Goal: Transaction & Acquisition: Purchase product/service

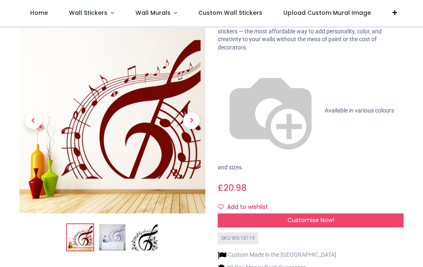
click at [195, 113] on span "Next" at bounding box center [191, 121] width 17 height 17
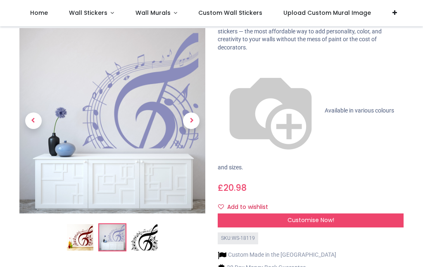
click at [194, 113] on span "Next" at bounding box center [191, 121] width 17 height 17
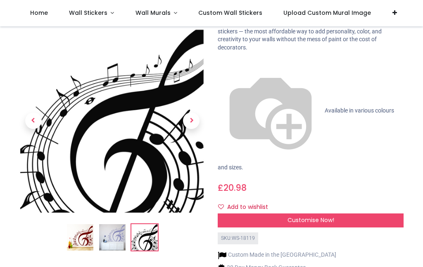
click at [194, 113] on span "Next" at bounding box center [191, 121] width 17 height 17
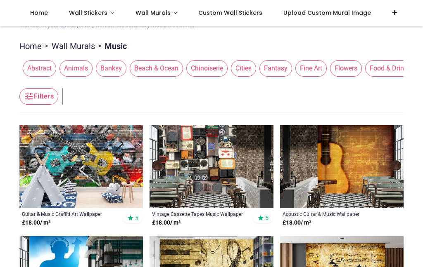
scroll to position [79, 0]
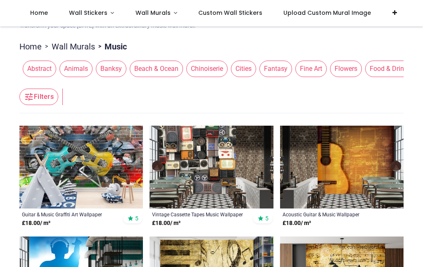
click at [101, 10] on span "Wall Stickers" at bounding box center [88, 13] width 38 height 8
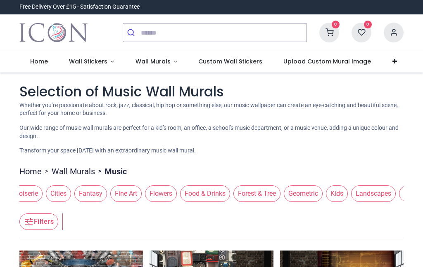
scroll to position [0, 185]
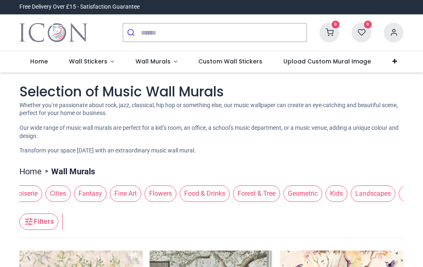
click at [90, 57] on link "Wall Stickers" at bounding box center [91, 61] width 66 height 21
click at [99, 56] on link "Wall Stickers" at bounding box center [91, 61] width 66 height 21
click at [39, 59] on span "Home" at bounding box center [39, 61] width 18 height 8
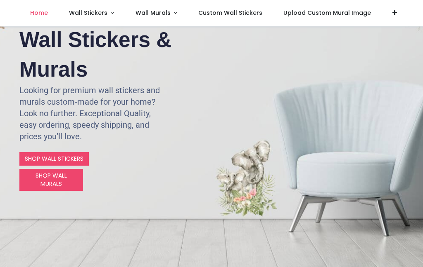
scroll to position [96, 0]
click at [63, 152] on link "SHOP WALL STICKERS" at bounding box center [53, 159] width 69 height 14
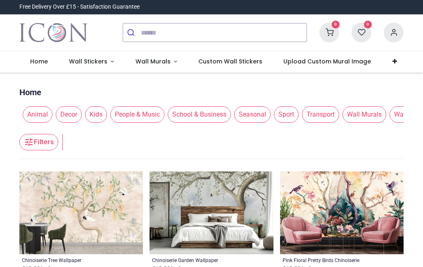
click at [99, 59] on span "Wall Stickers" at bounding box center [88, 61] width 38 height 8
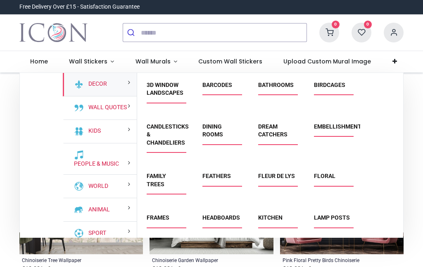
click at [120, 158] on div "People & Music" at bounding box center [100, 160] width 74 height 32
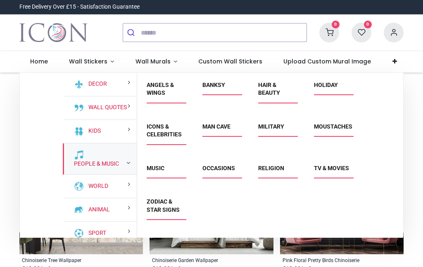
click at [160, 165] on link "Music" at bounding box center [156, 168] width 18 height 7
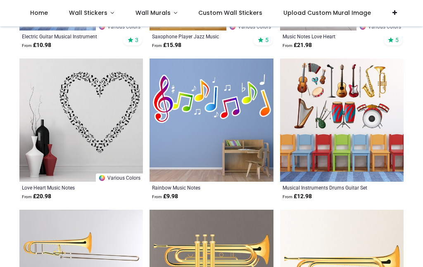
scroll to position [1209, 0]
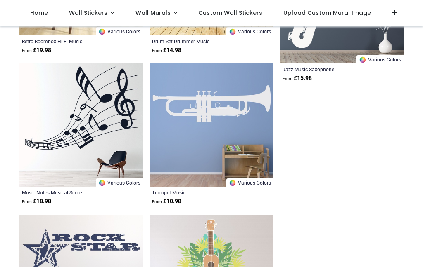
scroll to position [2719, 0]
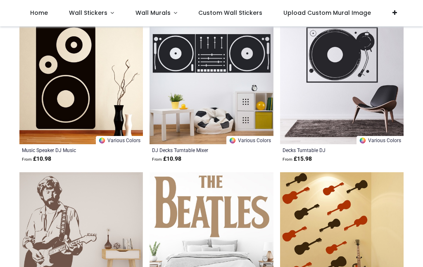
scroll to position [4163, 0]
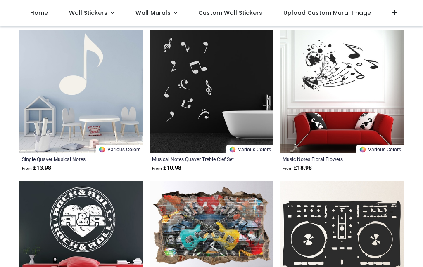
scroll to position [5026, 0]
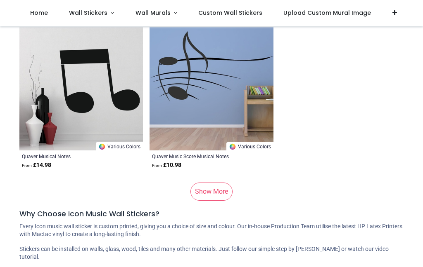
scroll to position [7152, 0]
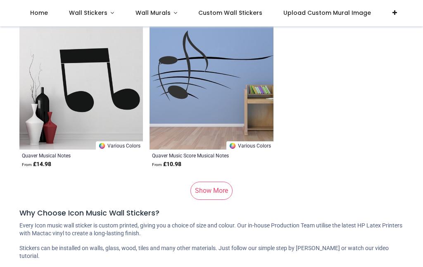
click at [217, 186] on link "Show More" at bounding box center [211, 191] width 42 height 18
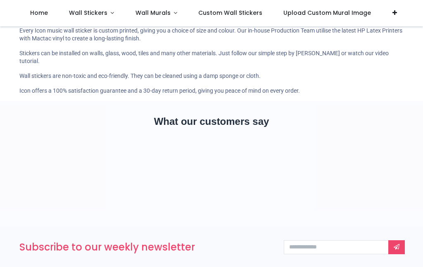
scroll to position [9296, 0]
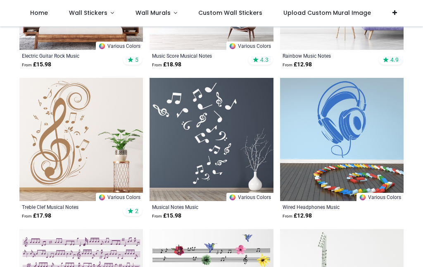
scroll to position [279, 0]
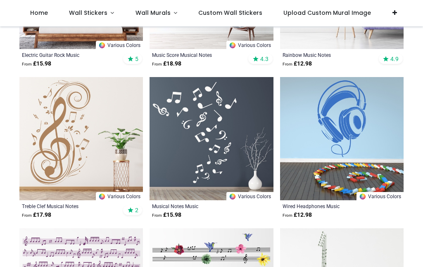
click at [82, 138] on img at bounding box center [80, 138] width 123 height 123
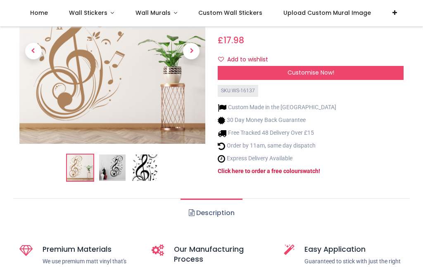
scroll to position [216, 0]
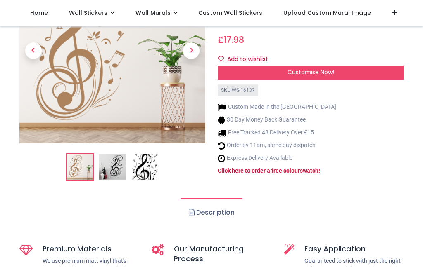
click at [216, 199] on link "Description" at bounding box center [210, 213] width 61 height 29
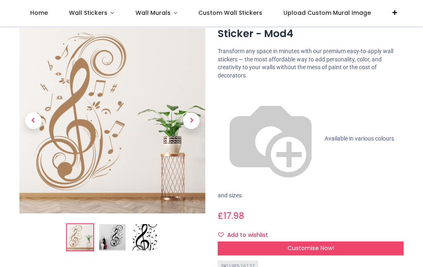
scroll to position [39, 0]
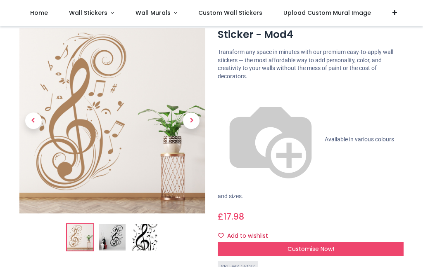
click at [191, 118] on span "Next" at bounding box center [191, 121] width 17 height 17
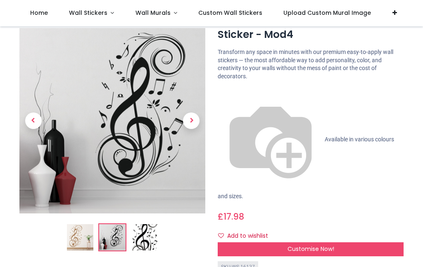
click at [194, 118] on span "Next" at bounding box center [191, 121] width 17 height 17
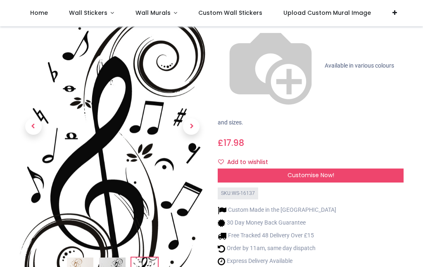
scroll to position [113, 0]
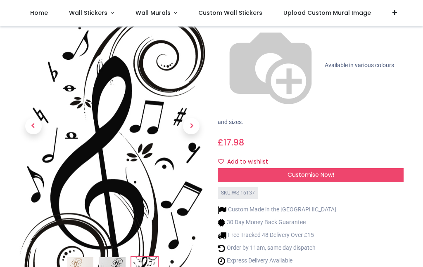
click at [191, 118] on span "Next" at bounding box center [191, 126] width 17 height 17
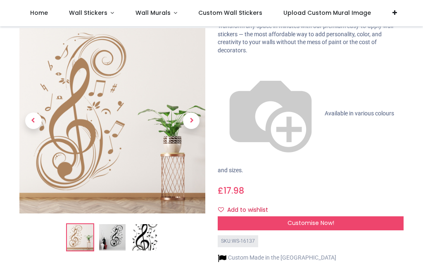
scroll to position [65, 0]
click at [316, 219] on span "Customise Now!" at bounding box center [310, 223] width 47 height 8
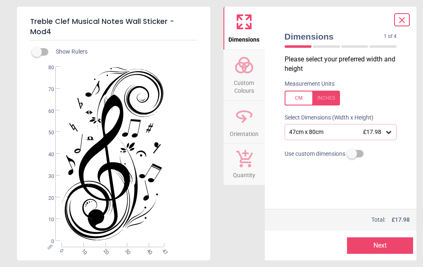
click at [389, 128] on icon at bounding box center [388, 132] width 8 height 8
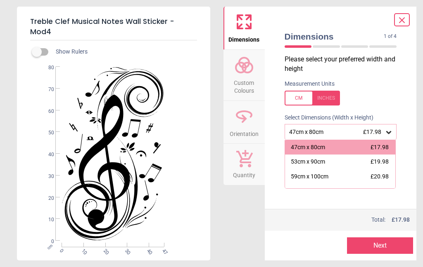
click at [321, 173] on div "59cm x 100cm" at bounding box center [310, 177] width 38 height 8
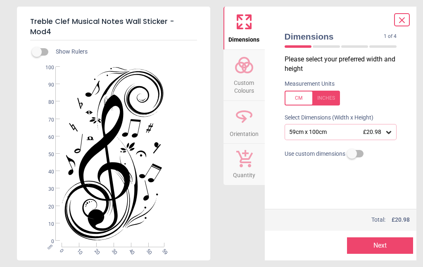
click at [247, 71] on icon at bounding box center [244, 65] width 20 height 20
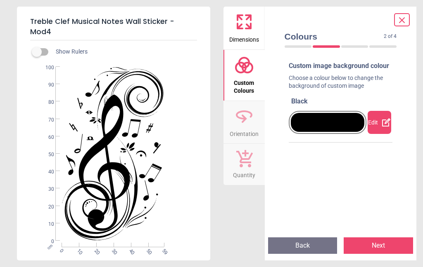
click at [382, 126] on icon at bounding box center [386, 123] width 10 height 10
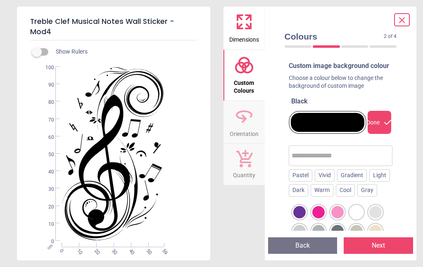
click at [359, 180] on div "Gradient" at bounding box center [352, 176] width 30 height 12
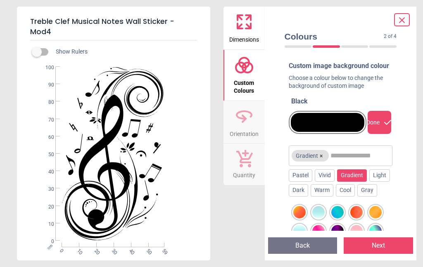
click at [366, 161] on input "text" at bounding box center [359, 156] width 59 height 17
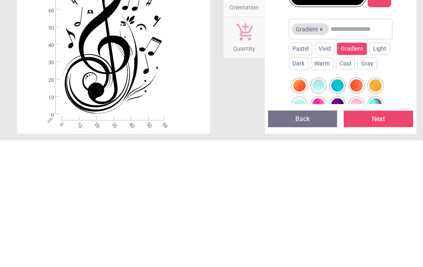
click at [331, 170] on div "Vivid" at bounding box center [324, 176] width 20 height 12
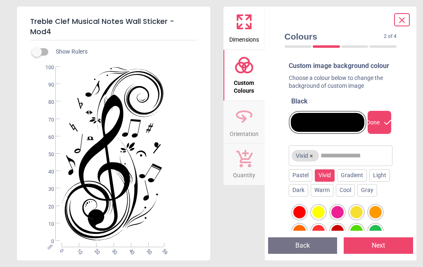
click at [378, 217] on div at bounding box center [375, 212] width 12 height 12
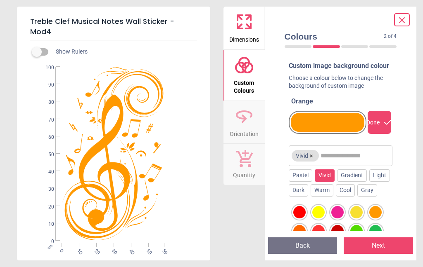
click at [326, 194] on div "Warm" at bounding box center [321, 190] width 23 height 12
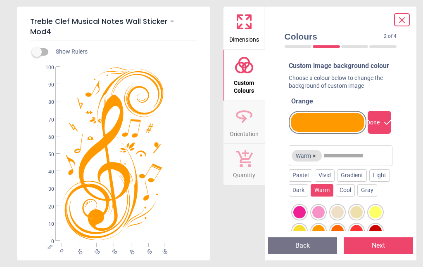
click at [341, 217] on div at bounding box center [337, 212] width 12 height 12
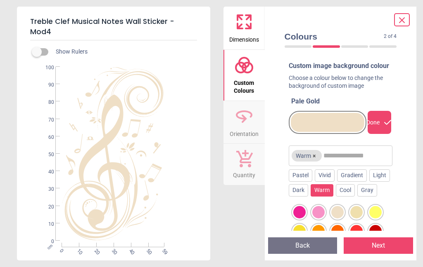
click at [351, 193] on div "Cool" at bounding box center [345, 190] width 19 height 12
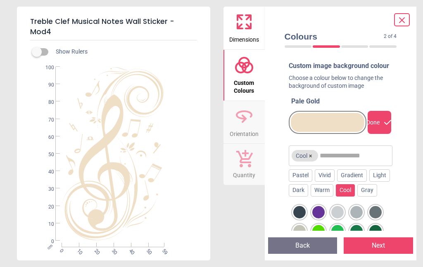
click at [323, 216] on div at bounding box center [318, 212] width 12 height 12
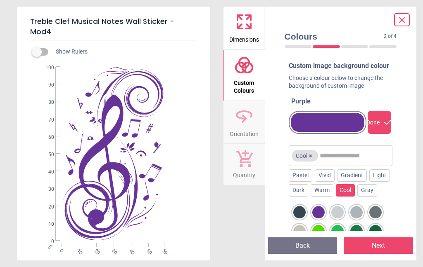
click at [385, 182] on div "Light" at bounding box center [379, 176] width 21 height 12
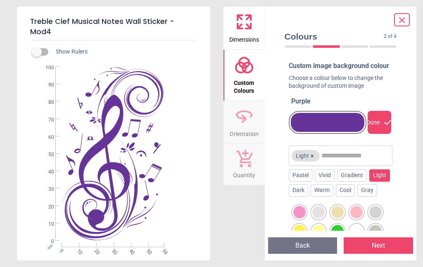
click at [302, 180] on div "Pastel" at bounding box center [300, 176] width 24 height 12
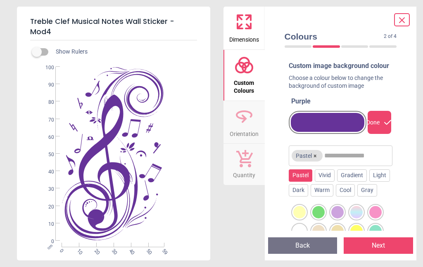
click at [327, 180] on div "Vivid" at bounding box center [324, 176] width 20 height 12
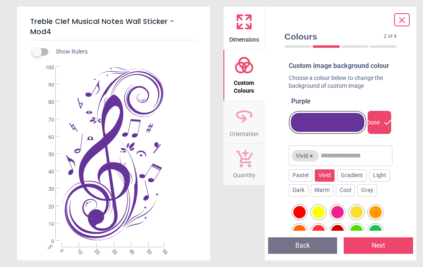
click at [302, 195] on div "Dark" at bounding box center [297, 190] width 19 height 12
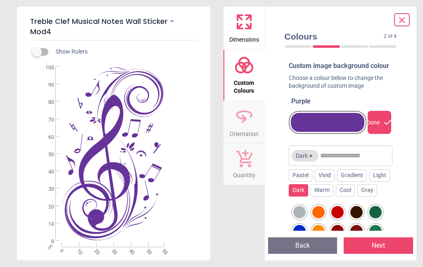
click at [359, 216] on div at bounding box center [356, 212] width 12 height 12
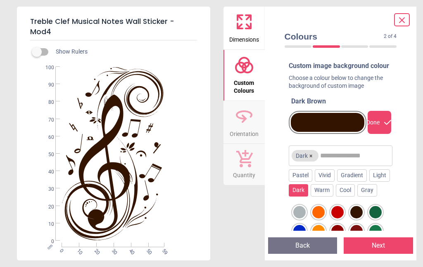
click at [374, 196] on div "Gray" at bounding box center [367, 190] width 20 height 12
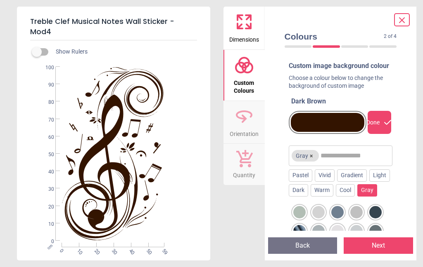
click at [380, 215] on div at bounding box center [375, 212] width 12 height 12
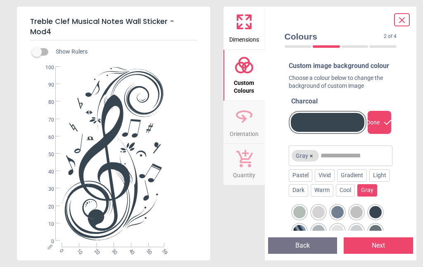
click at [378, 217] on div at bounding box center [375, 212] width 12 height 12
click at [386, 243] on button "Next" at bounding box center [377, 246] width 69 height 17
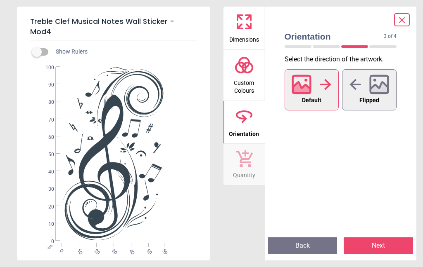
click at [320, 83] on icon at bounding box center [325, 84] width 12 height 12
click at [387, 243] on button "Next" at bounding box center [377, 246] width 69 height 17
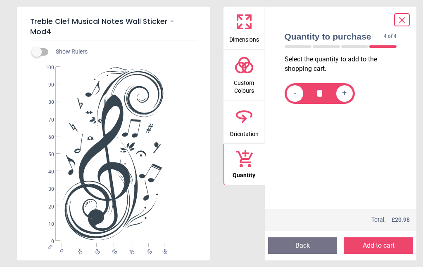
click at [248, 19] on icon at bounding box center [244, 22] width 20 height 20
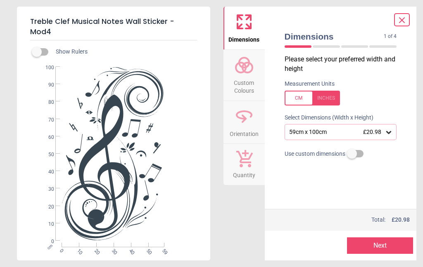
click at [390, 243] on button "Next" at bounding box center [380, 246] width 66 height 17
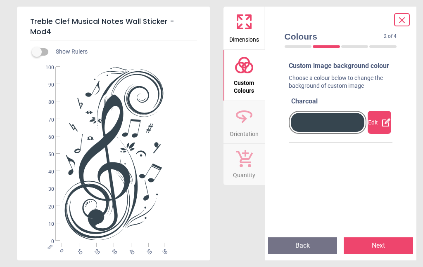
click at [388, 245] on button "Next" at bounding box center [377, 246] width 69 height 17
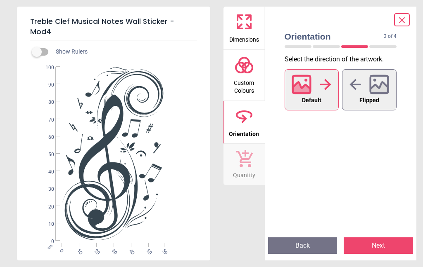
click at [374, 89] on icon at bounding box center [379, 89] width 18 height 14
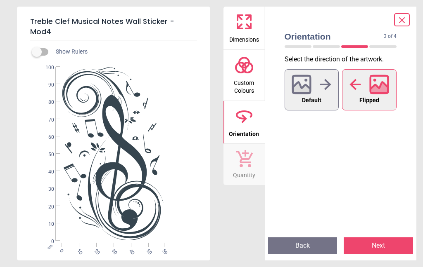
click at [316, 85] on div at bounding box center [311, 84] width 40 height 21
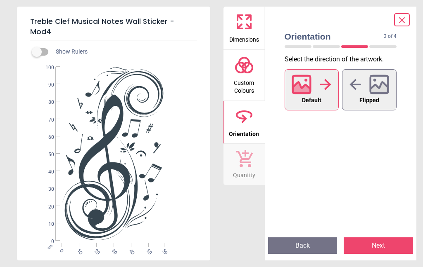
click at [389, 243] on button "Next" at bounding box center [377, 246] width 69 height 17
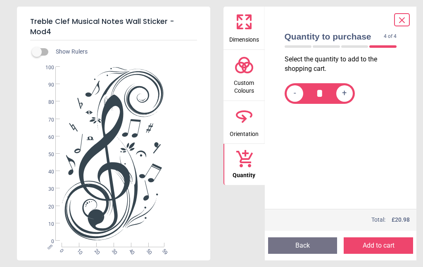
click at [386, 243] on button "Add to cart" at bounding box center [377, 246] width 69 height 17
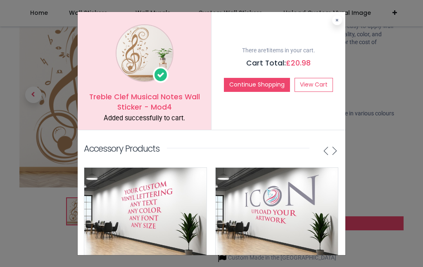
click at [314, 82] on link "View Cart" at bounding box center [313, 85] width 38 height 14
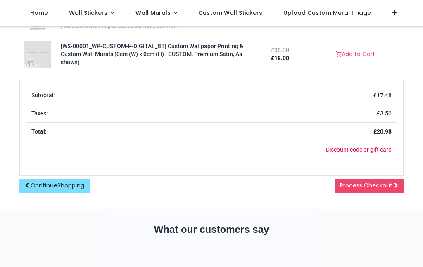
scroll to position [359, 0]
click at [362, 147] on link "Discount code or gift card" at bounding box center [359, 150] width 66 height 7
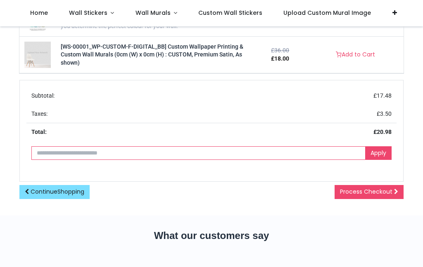
click at [52, 151] on input "text" at bounding box center [198, 154] width 334 height 14
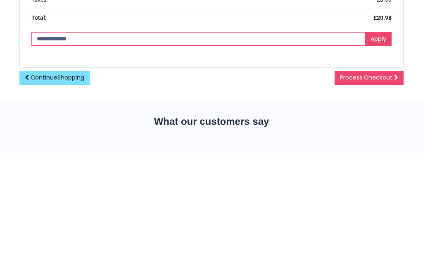
type input "**********"
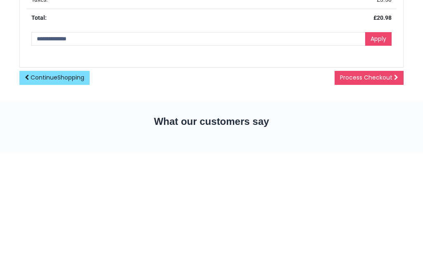
click at [382, 147] on link "Apply" at bounding box center [378, 154] width 26 height 14
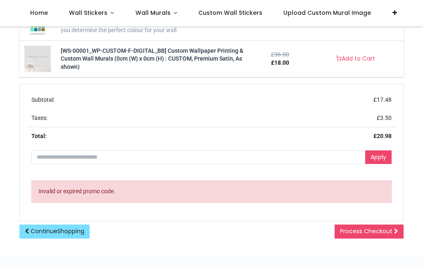
scroll to position [351, 0]
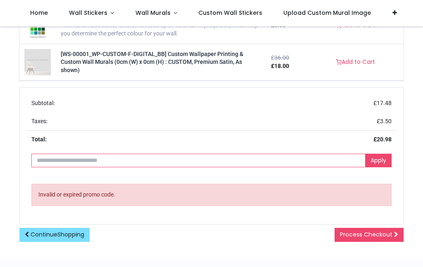
click at [46, 155] on input "text" at bounding box center [198, 161] width 334 height 14
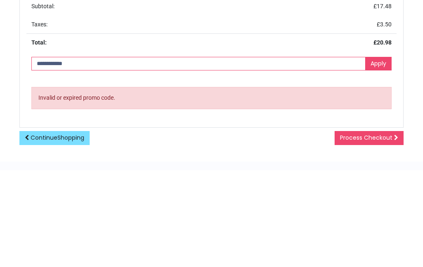
type input "**********"
click at [376, 154] on link "Apply" at bounding box center [378, 161] width 26 height 14
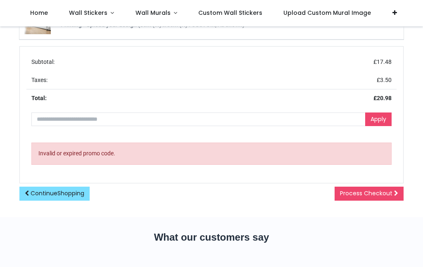
scroll to position [394, 0]
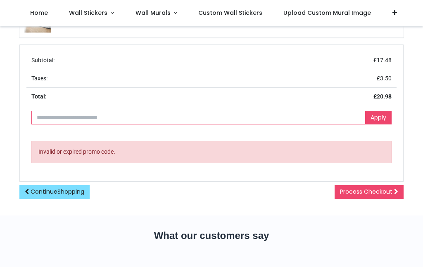
click at [44, 117] on input "text" at bounding box center [198, 118] width 334 height 14
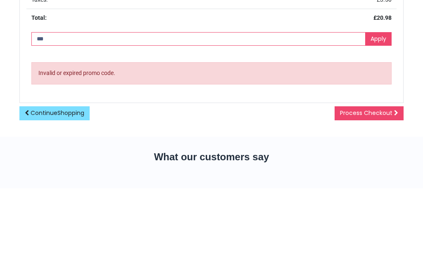
type input "**********"
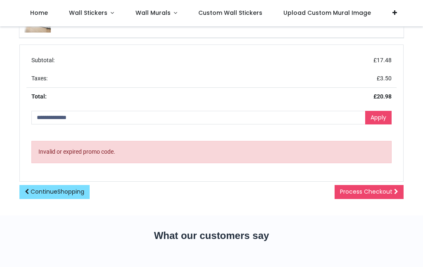
click at [384, 114] on link "Apply" at bounding box center [378, 118] width 26 height 14
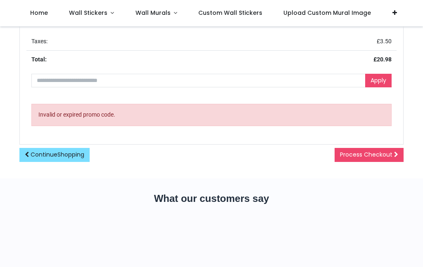
scroll to position [432, 0]
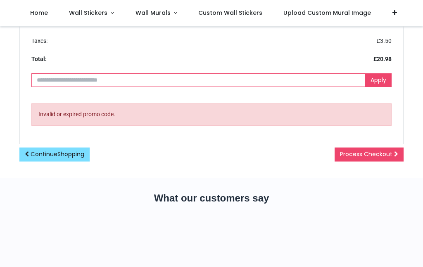
click at [61, 77] on input "text" at bounding box center [198, 80] width 334 height 14
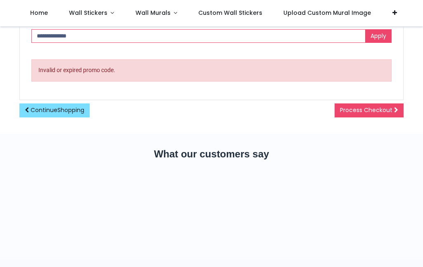
scroll to position [469, 0]
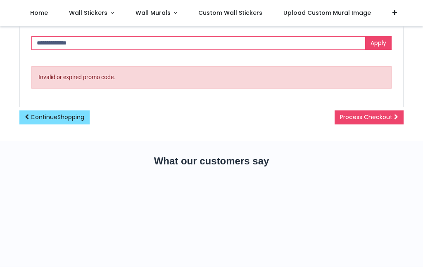
type input "**********"
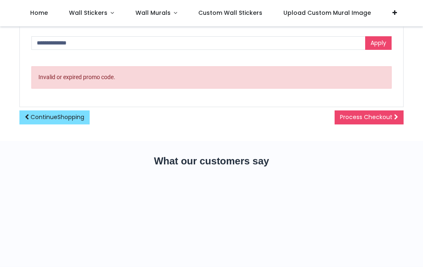
click at [385, 38] on link "Apply" at bounding box center [378, 43] width 26 height 14
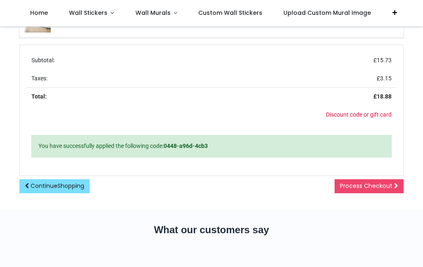
scroll to position [457, 0]
click at [379, 182] on span "Process Checkout" at bounding box center [366, 186] width 52 height 8
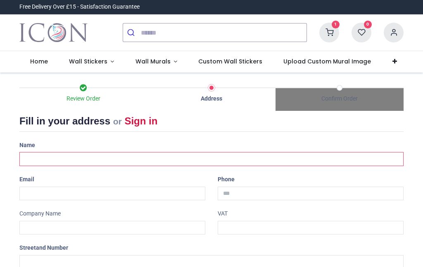
click at [45, 154] on input "text" at bounding box center [211, 159] width 384 height 14
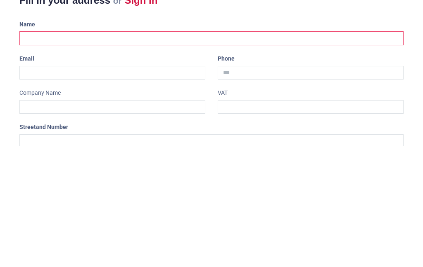
type input "**********"
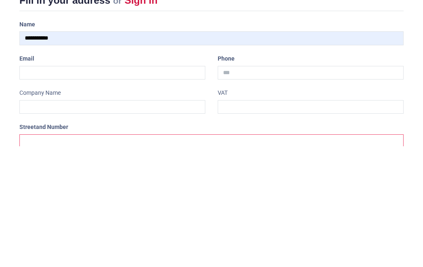
type input "**********"
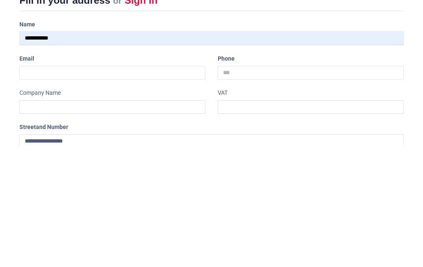
type input "**********"
type input "*********"
type input "*******"
select select "***"
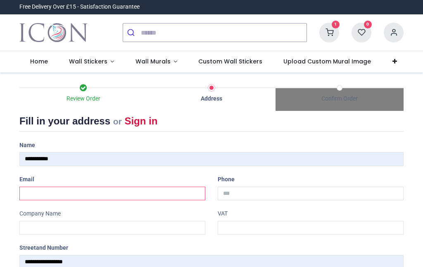
click at [40, 189] on input "email" at bounding box center [112, 194] width 186 height 14
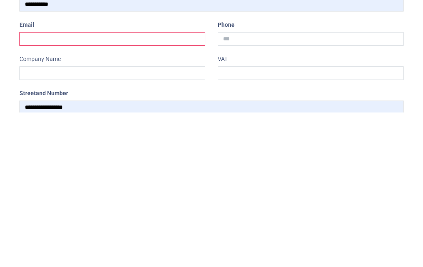
type input "**********"
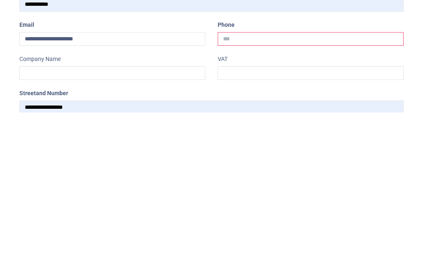
type input "**********"
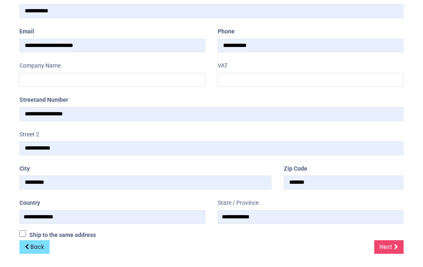
scroll to position [147, 0]
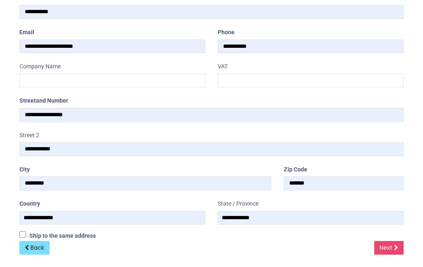
click at [394, 245] on icon at bounding box center [396, 248] width 4 height 6
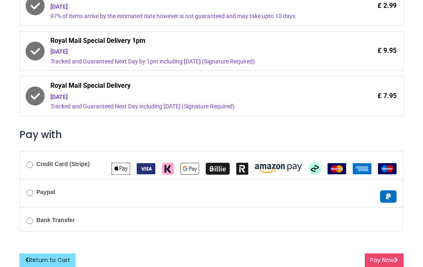
scroll to position [221, 0]
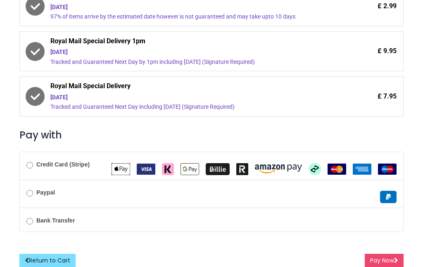
click at [385, 260] on button "Pay Now" at bounding box center [383, 261] width 39 height 14
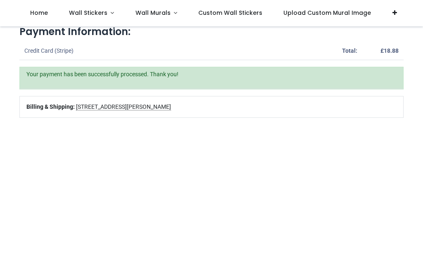
scroll to position [80, 0]
